Goal: Navigation & Orientation: Find specific page/section

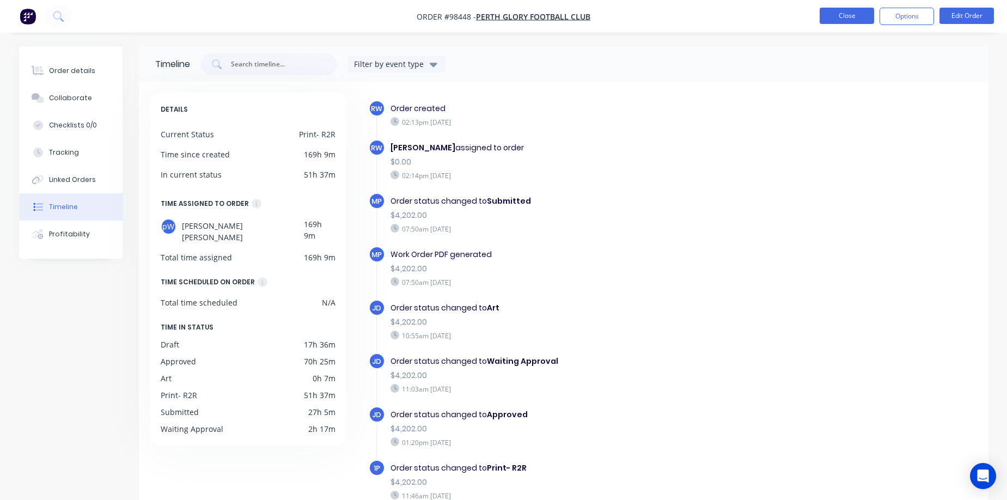
click at [847, 14] on button "Close" at bounding box center [846, 16] width 54 height 16
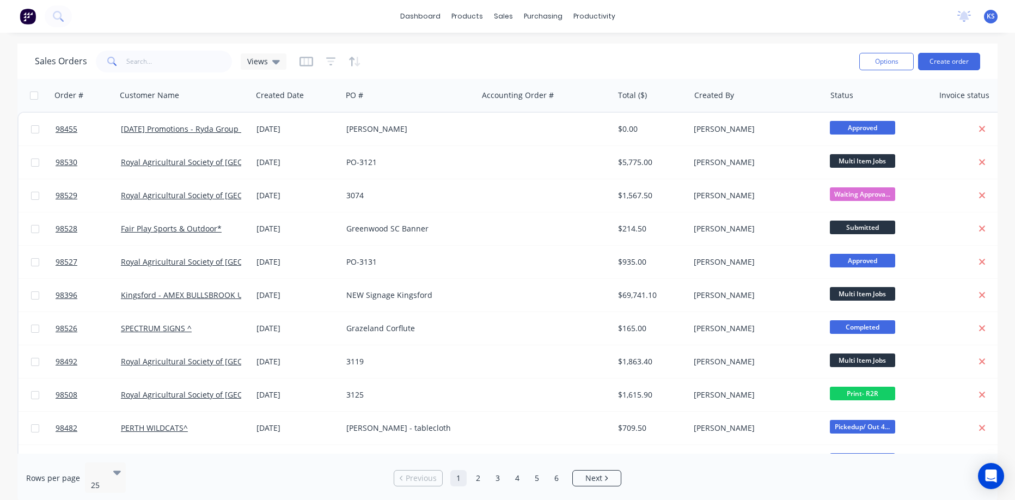
click at [100, 13] on div "dashboard products sales purchasing productivity dashboard products Product Cat…" at bounding box center [507, 16] width 1015 height 33
click at [424, 13] on link "dashboard" at bounding box center [420, 16] width 51 height 16
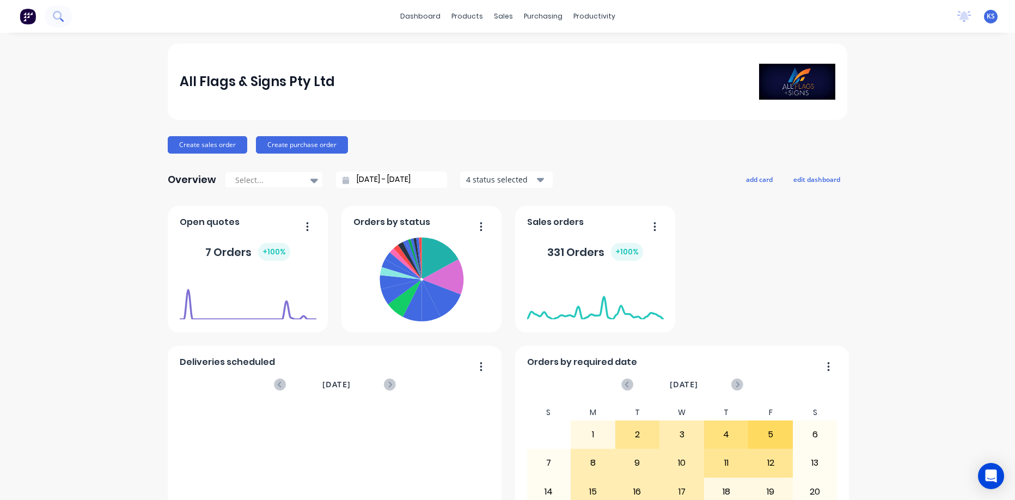
click at [54, 17] on icon at bounding box center [57, 15] width 9 height 9
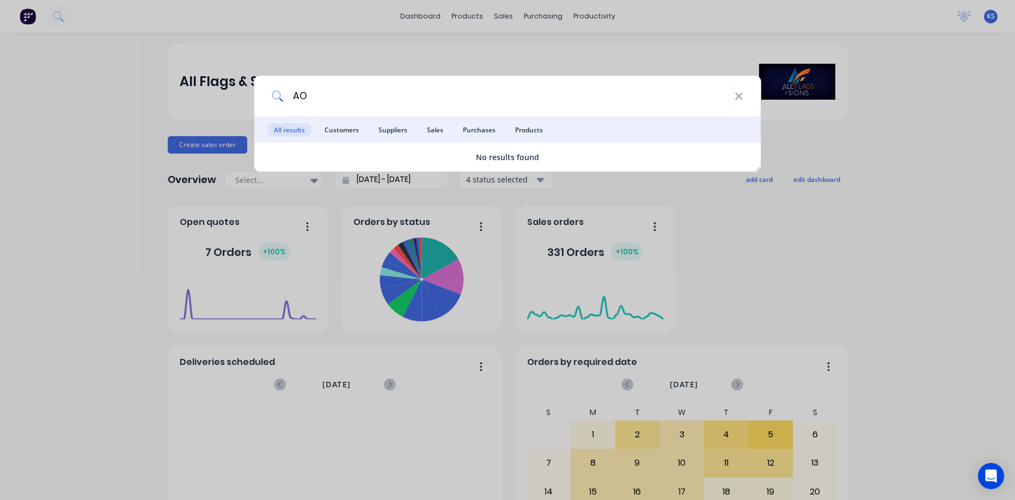
type input "A"
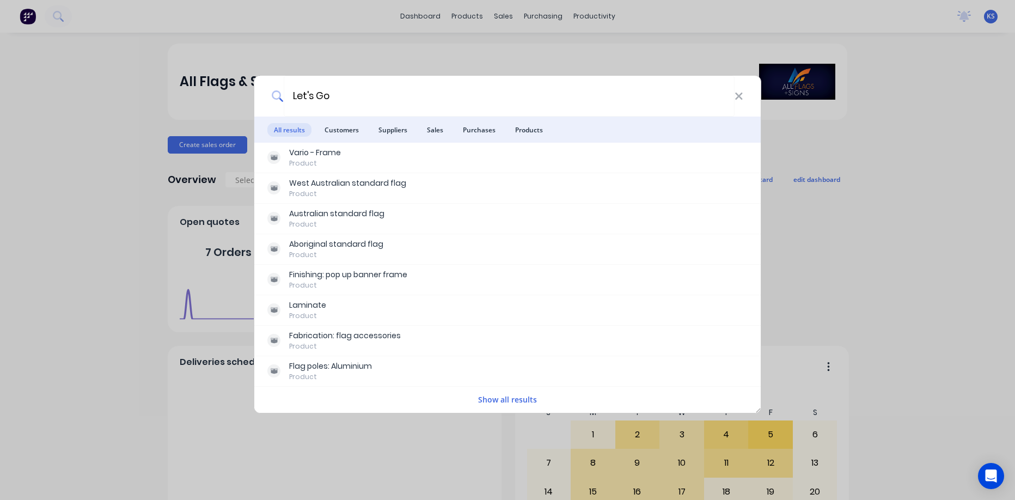
type input "Let's Go"
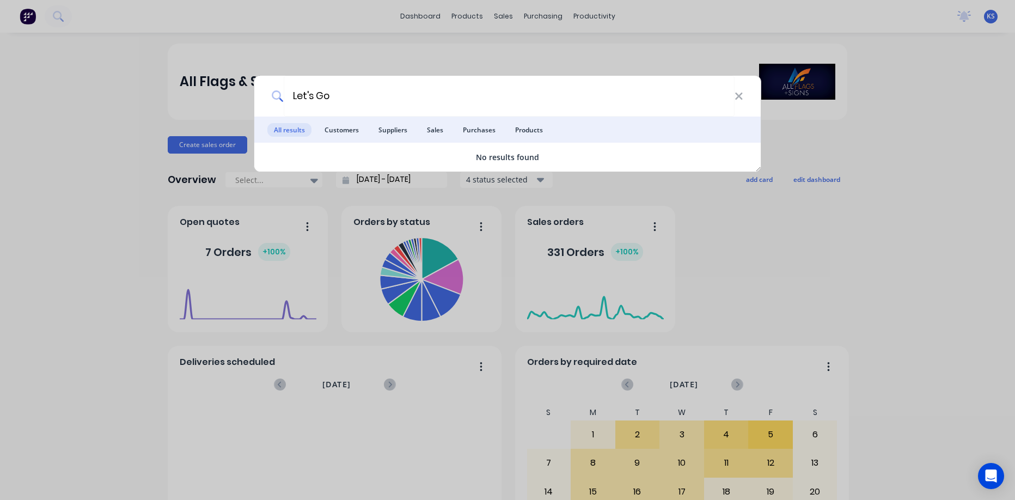
drag, startPoint x: 334, startPoint y: 90, endPoint x: 265, endPoint y: 87, distance: 69.8
click at [283, 88] on div "Let's Go" at bounding box center [507, 96] width 506 height 41
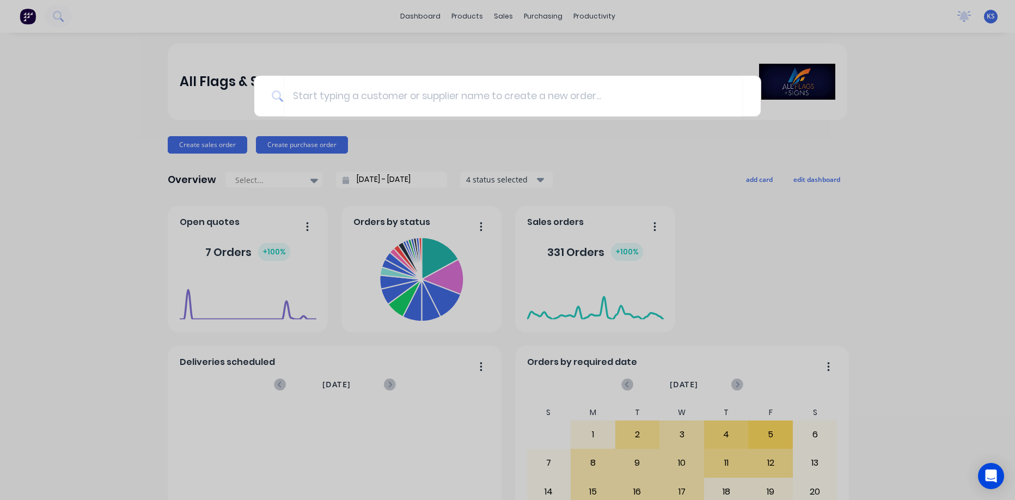
click at [415, 17] on div at bounding box center [507, 250] width 1015 height 500
